Goal: Navigation & Orientation: Find specific page/section

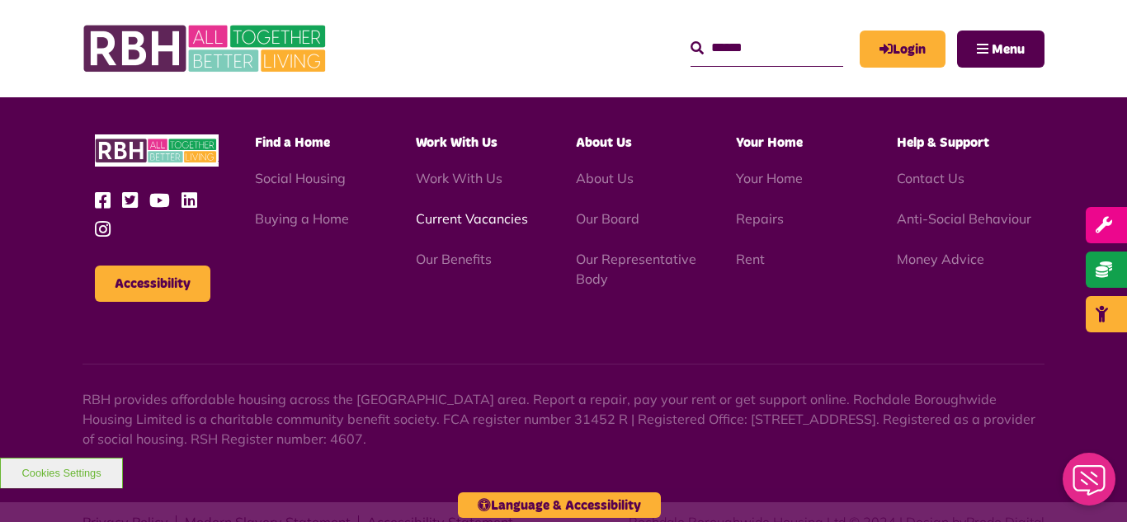
scroll to position [4789, 0]
click at [464, 210] on link "Current Vacancies" at bounding box center [472, 218] width 112 height 16
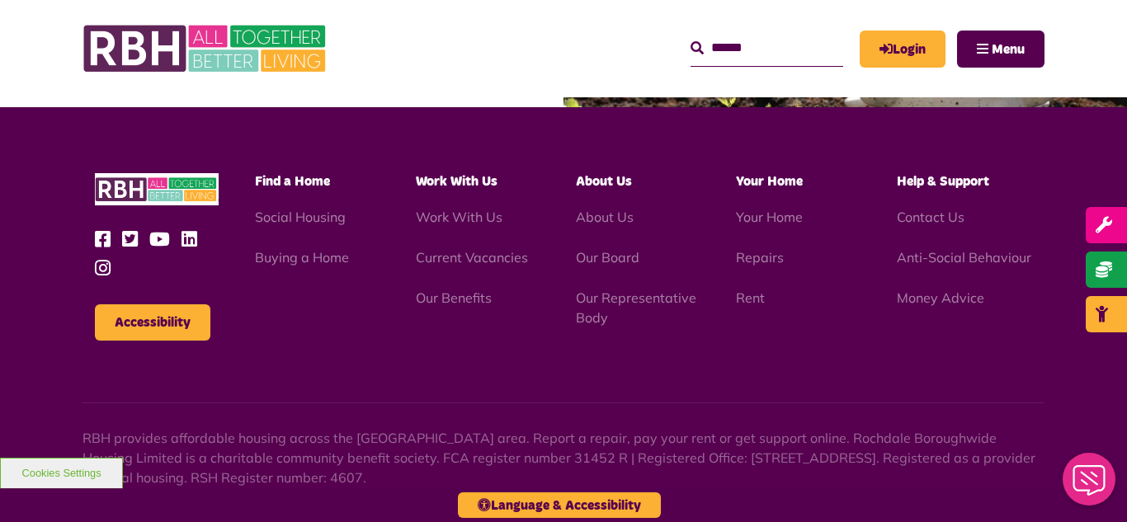
scroll to position [1938, 0]
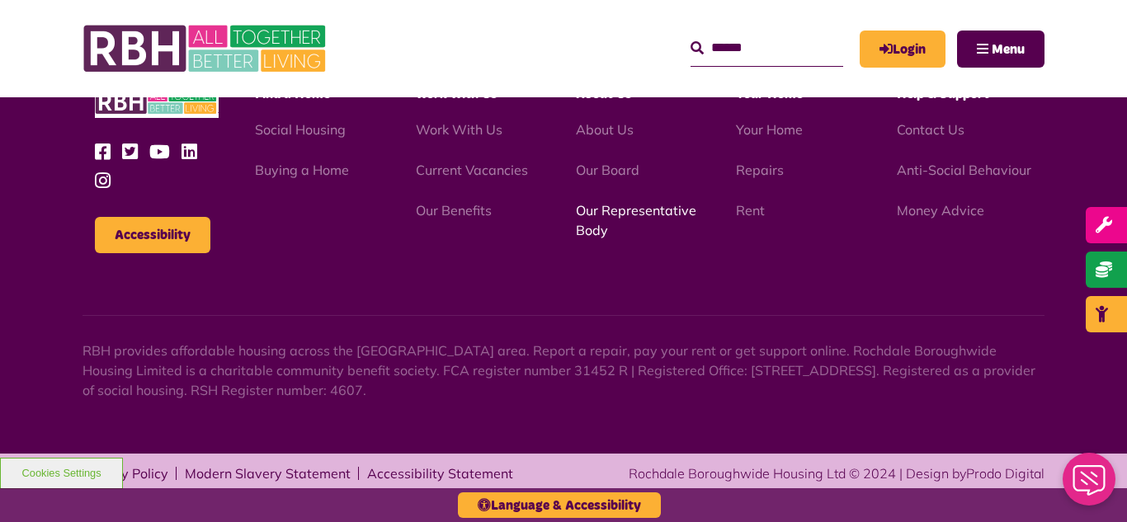
click at [619, 217] on link "Our Representative Body" at bounding box center [636, 220] width 120 height 36
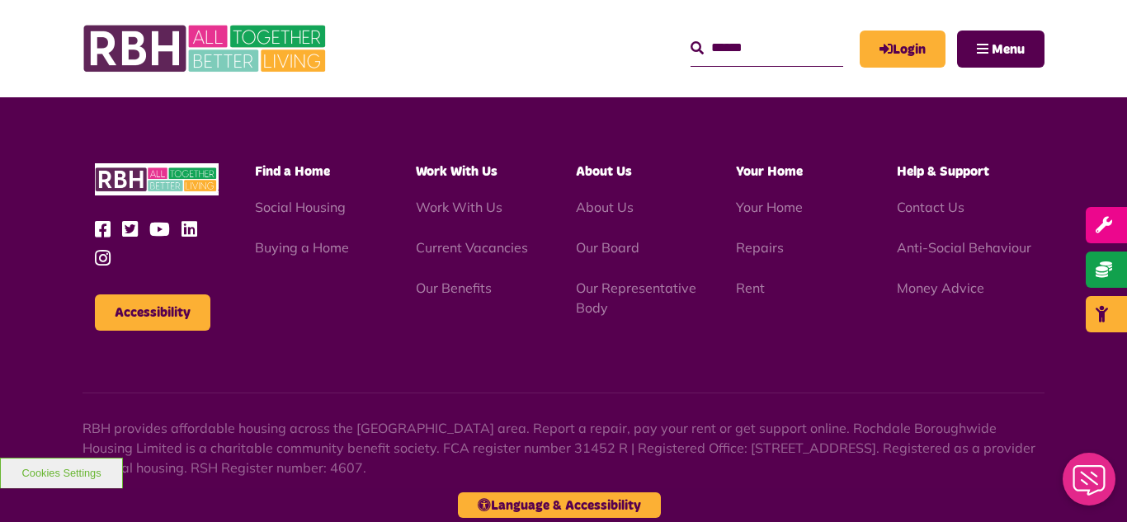
scroll to position [4789, 0]
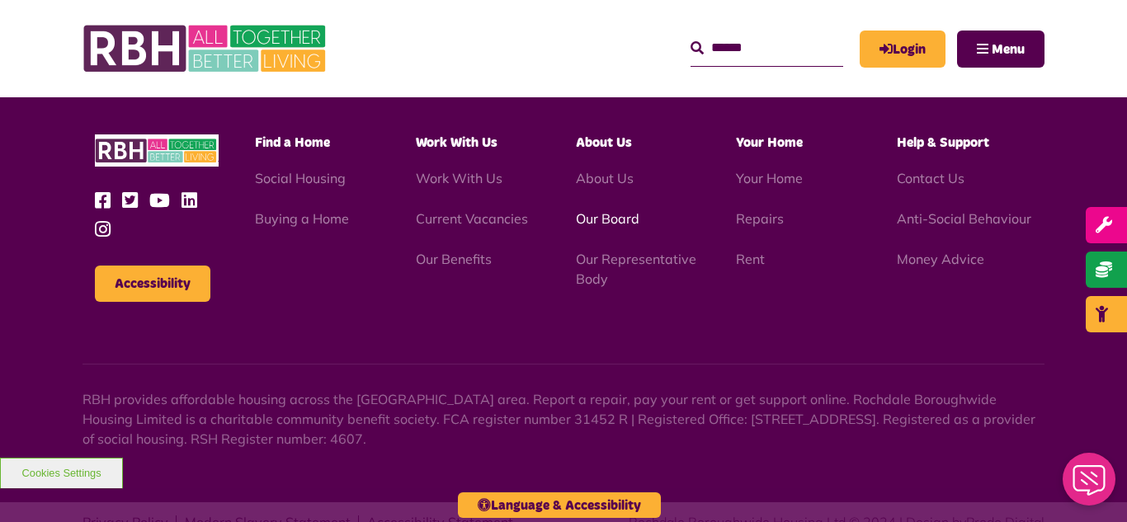
click at [606, 210] on link "Our Board" at bounding box center [608, 218] width 64 height 16
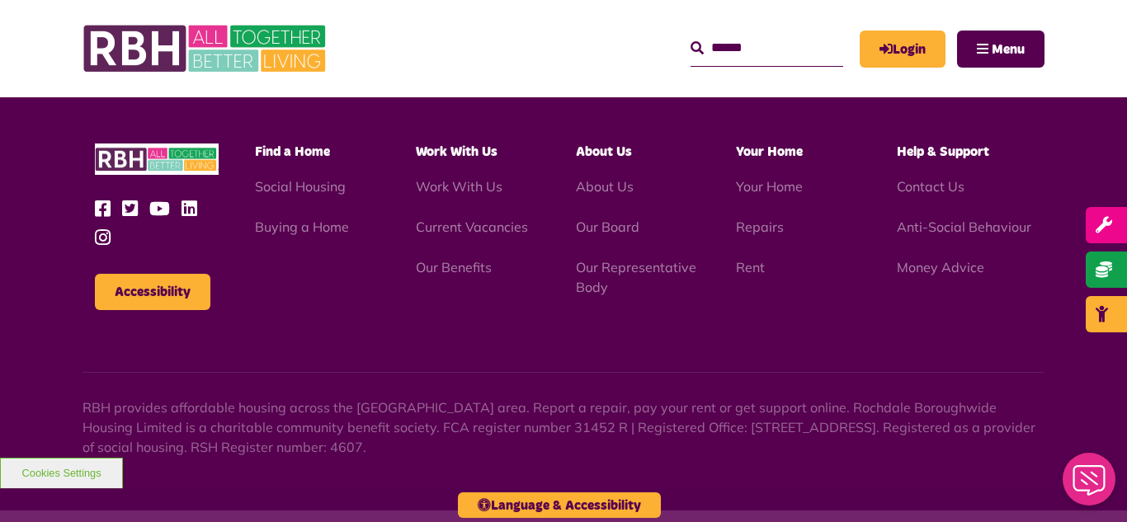
scroll to position [4332, 0]
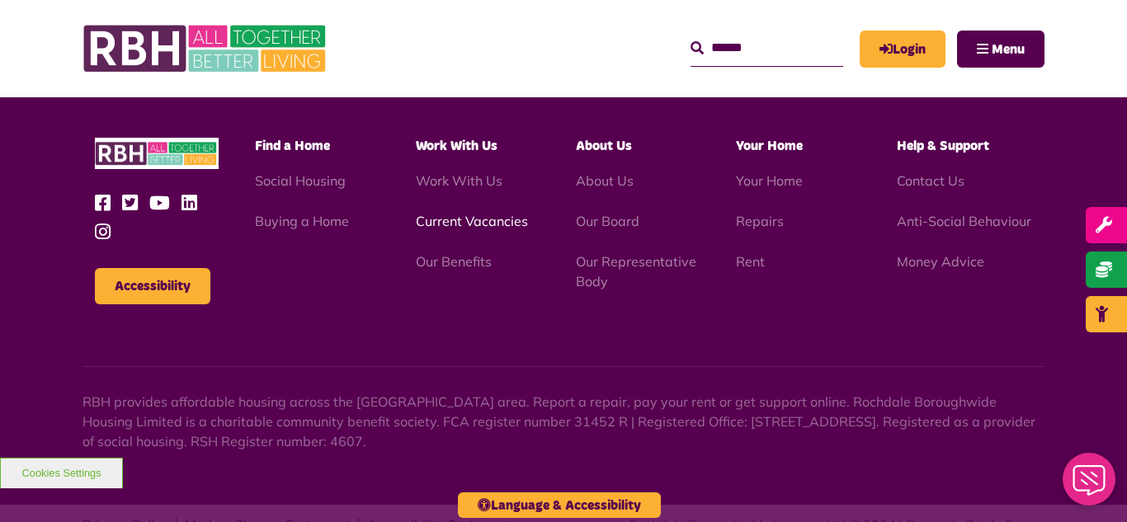
click at [469, 213] on link "Current Vacancies" at bounding box center [472, 221] width 112 height 16
